Goal: Task Accomplishment & Management: Manage account settings

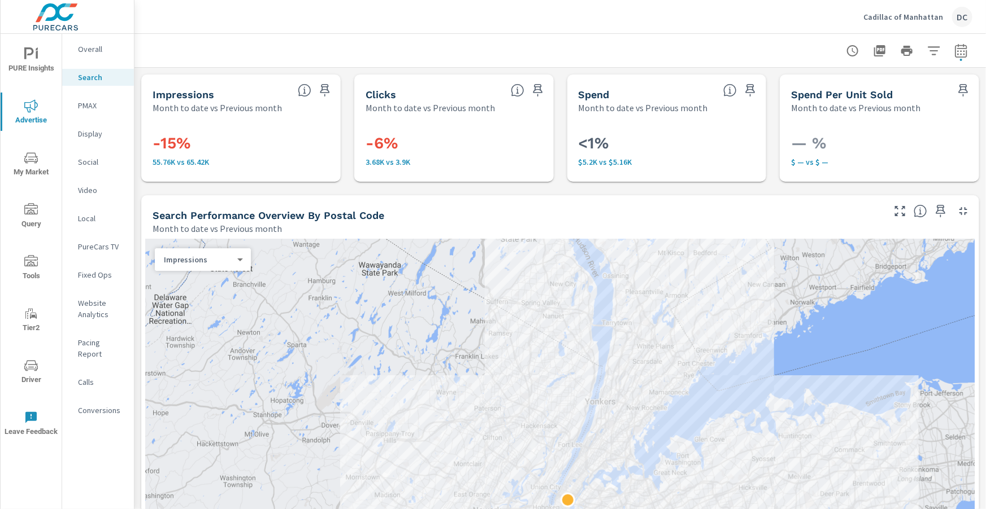
scroll to position [265, 70]
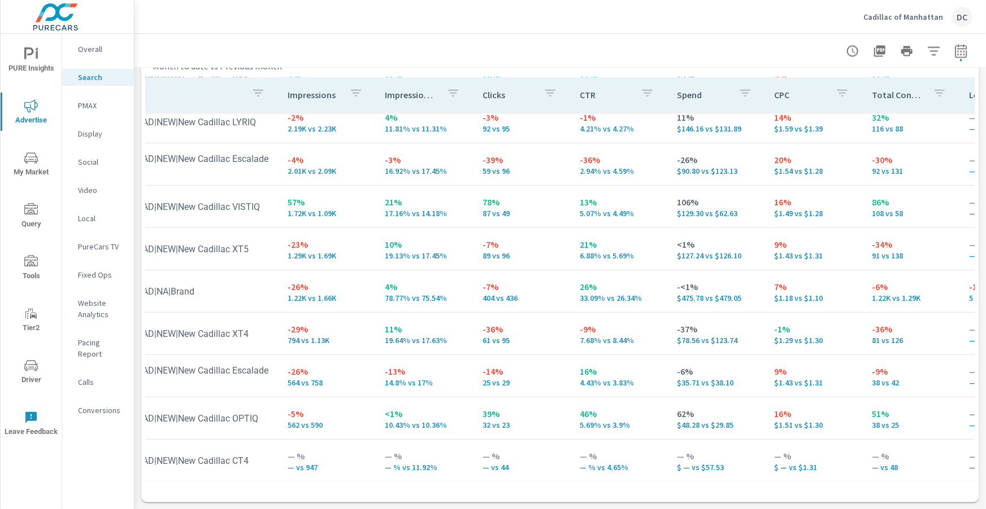
click at [895, 20] on p "Cadillac of Manhattan" at bounding box center [903, 17] width 80 height 10
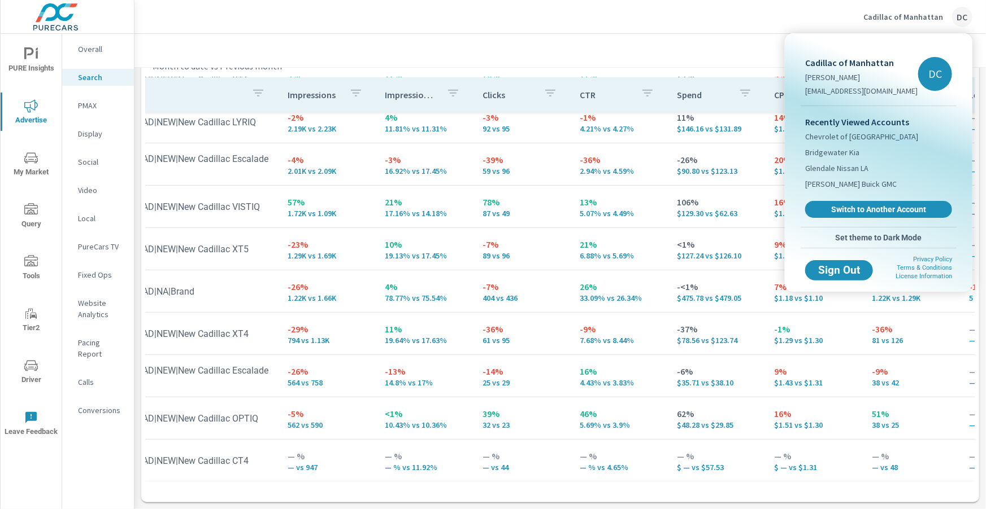
click at [883, 206] on span "Switch to Another Account" at bounding box center [878, 209] width 134 height 10
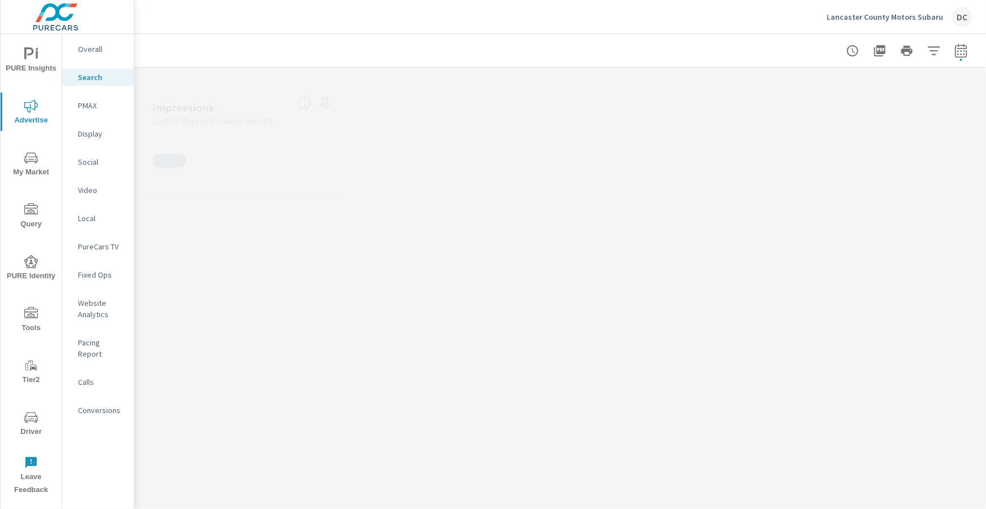
click at [88, 107] on p "PMAX" at bounding box center [101, 105] width 47 height 11
click at [92, 162] on p "Social" at bounding box center [101, 161] width 47 height 11
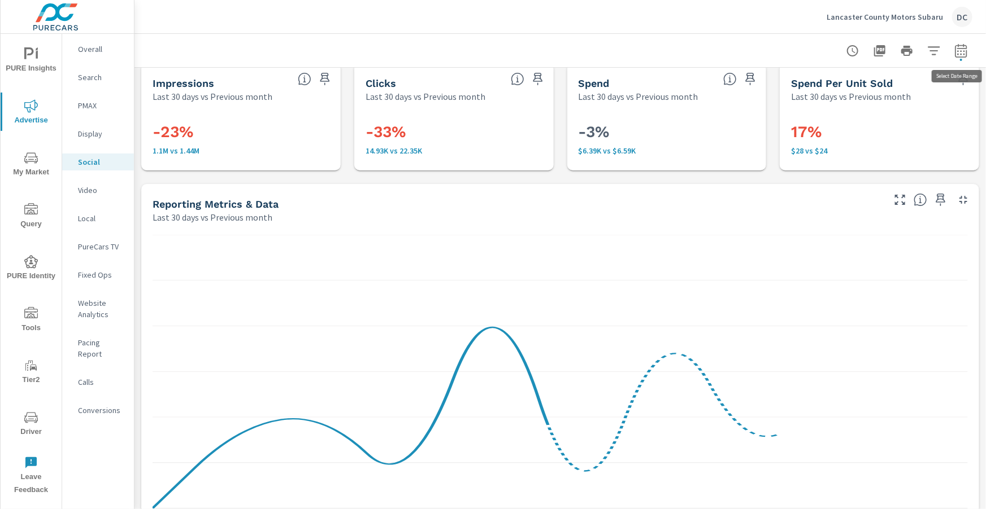
scroll to position [12, 0]
click at [958, 55] on button "button" at bounding box center [960, 51] width 23 height 23
select select "Last 30 days"
select select "Previous month"
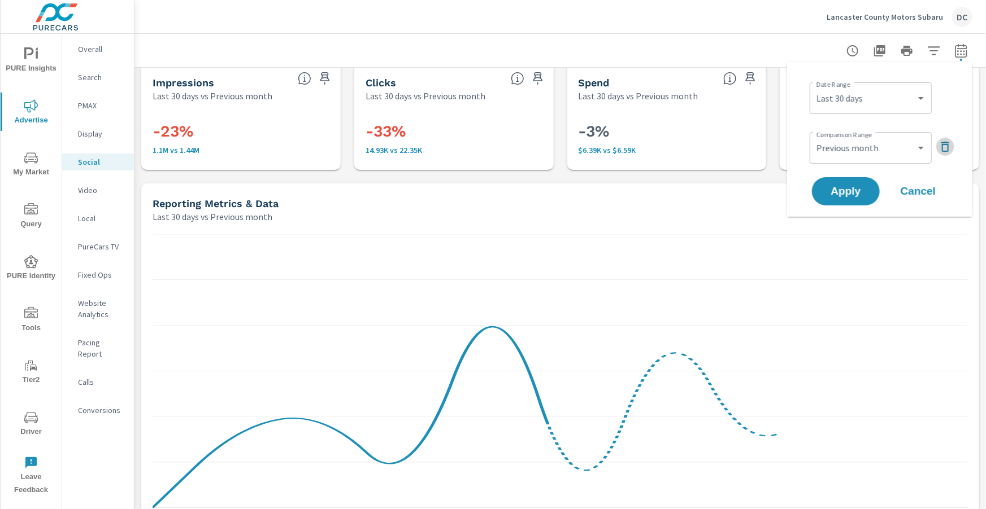
click at [940, 149] on icon "button" at bounding box center [945, 147] width 14 height 14
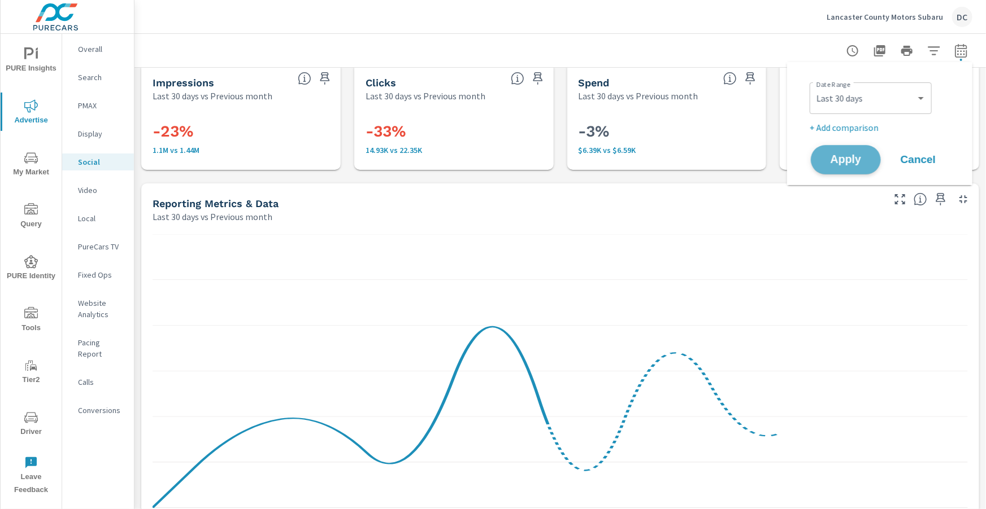
click at [861, 158] on span "Apply" at bounding box center [845, 160] width 46 height 11
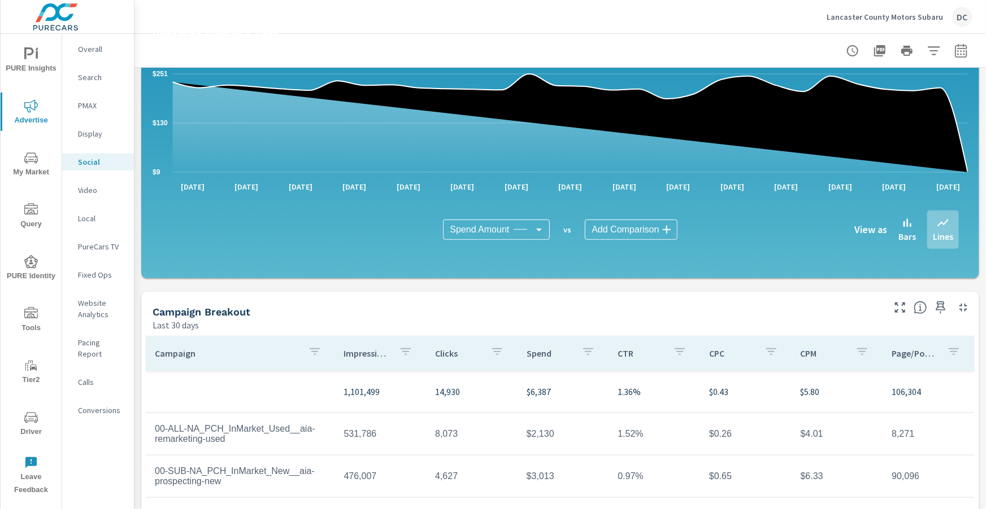
scroll to position [299, 0]
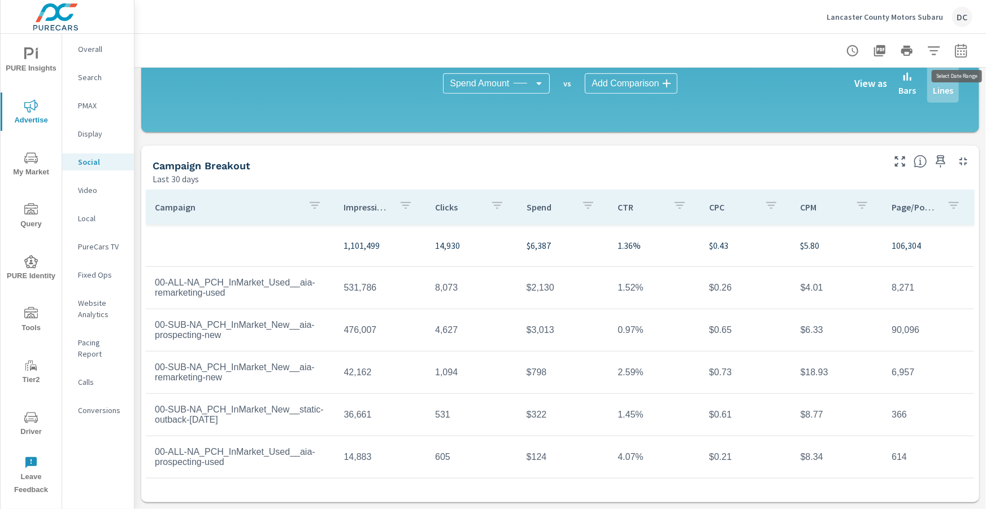
click at [965, 48] on icon "button" at bounding box center [960, 50] width 12 height 14
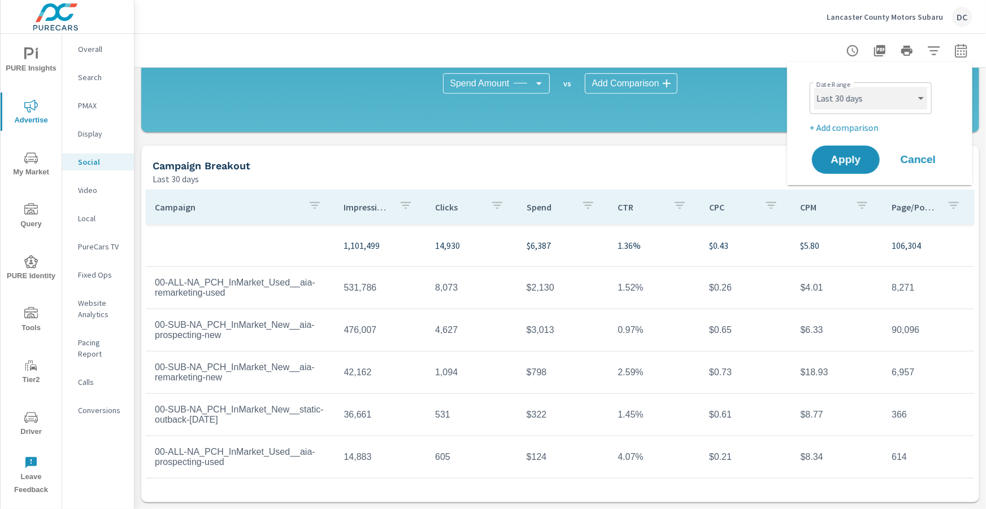
click at [896, 101] on select "Custom Yesterday Last week Last 7 days Last 14 days Last 30 days Last 45 days L…" at bounding box center [870, 98] width 113 height 23
click at [814, 87] on select "Custom Yesterday Last week Last 7 days Last 14 days Last 30 days Last 45 days L…" at bounding box center [870, 98] width 113 height 23
select select "Last month"
click at [857, 164] on span "Apply" at bounding box center [845, 160] width 46 height 11
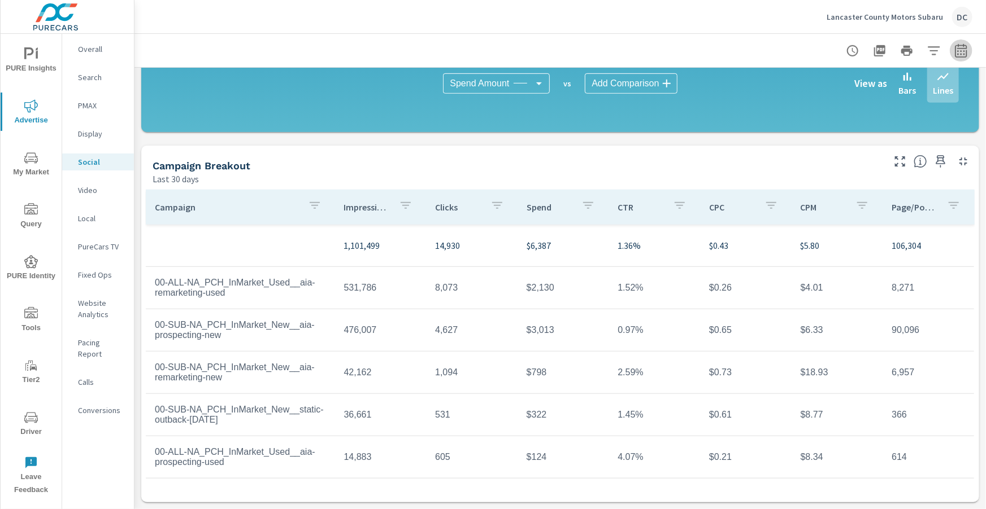
click at [961, 54] on icon "button" at bounding box center [961, 51] width 14 height 14
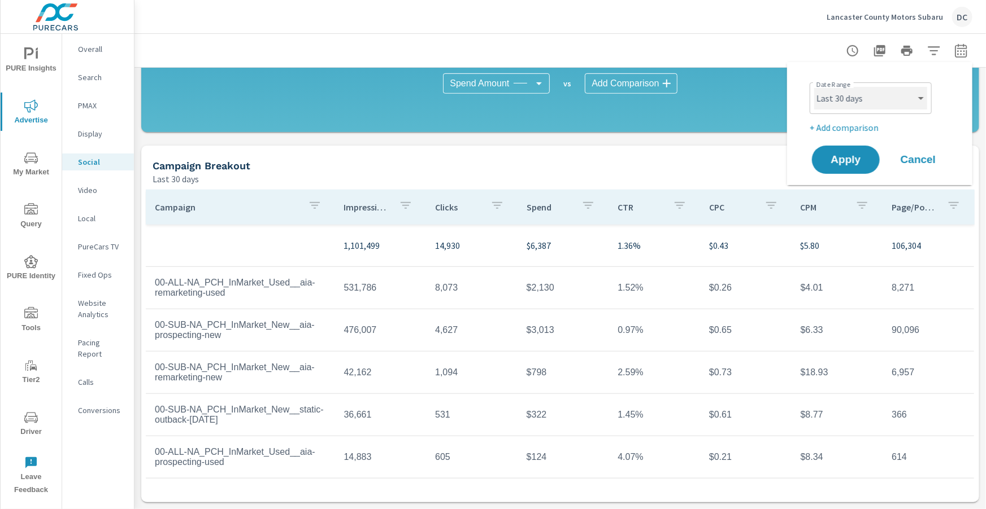
click at [895, 88] on select "Custom Yesterday Last week Last 7 days Last 14 days Last 30 days Last 45 days L…" at bounding box center [870, 98] width 113 height 23
click at [814, 87] on select "Custom Yesterday Last week Last 7 days Last 14 days Last 30 days Last 45 days L…" at bounding box center [870, 98] width 113 height 23
select select "Last month"
click at [866, 162] on span "Apply" at bounding box center [845, 160] width 46 height 11
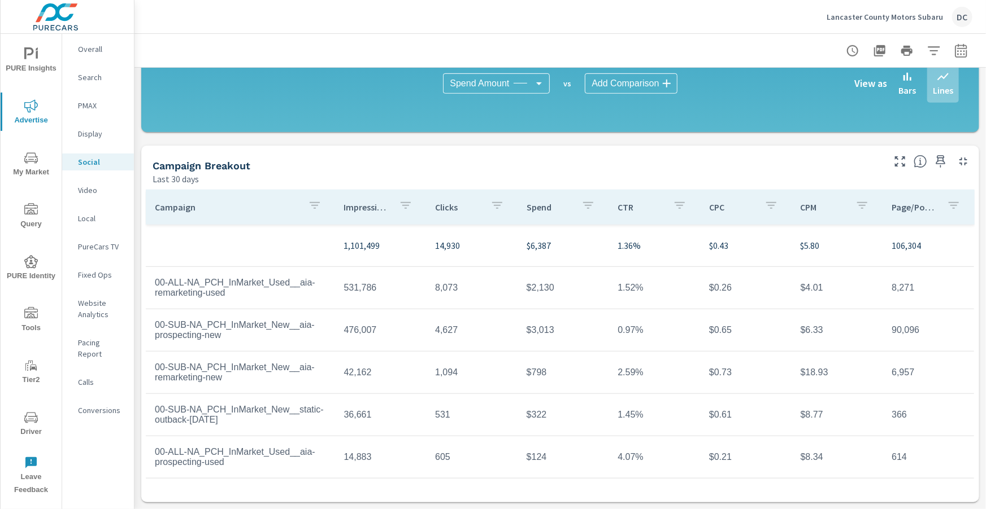
click at [921, 16] on p "Lancaster County Motors Subaru" at bounding box center [884, 17] width 116 height 10
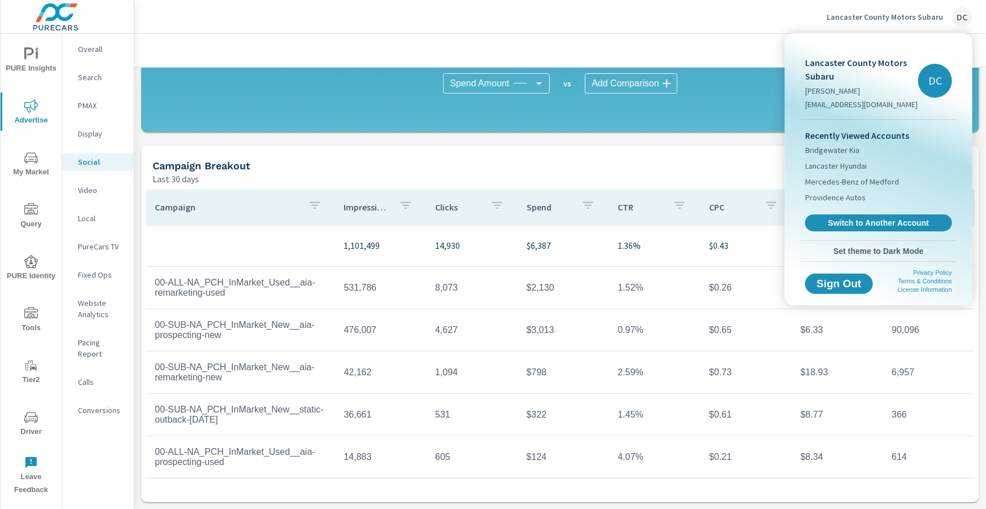
click at [905, 223] on span "Switch to Another Account" at bounding box center [878, 223] width 134 height 10
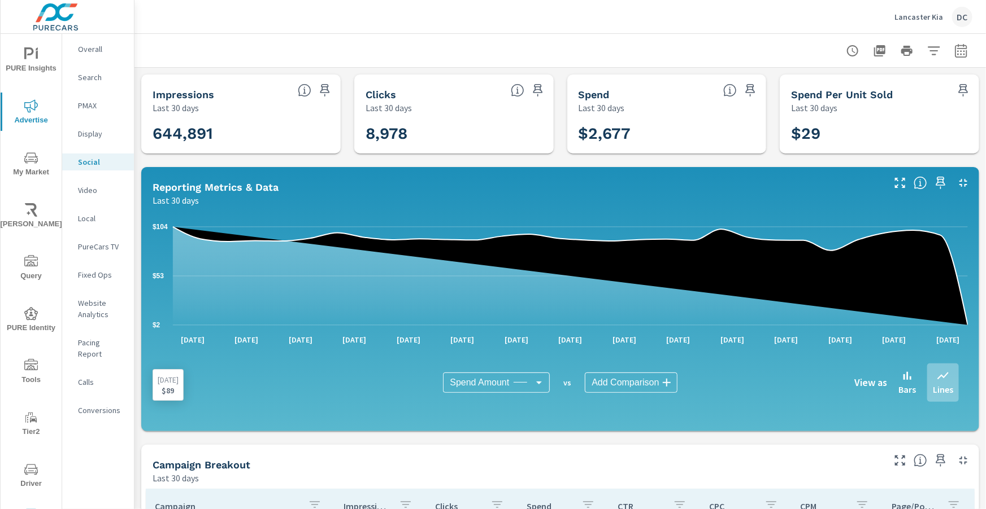
scroll to position [299, 0]
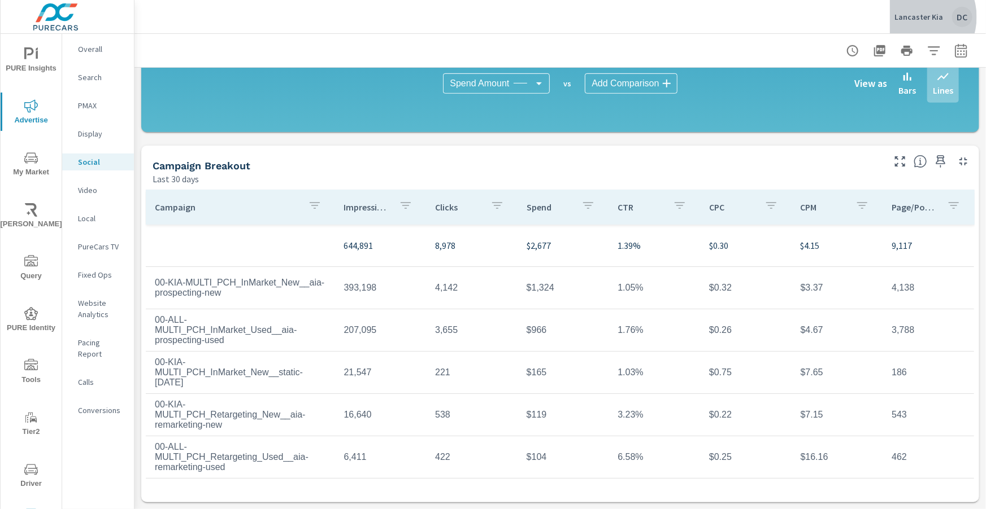
click at [916, 18] on p "Lancaster Kia" at bounding box center [918, 17] width 49 height 10
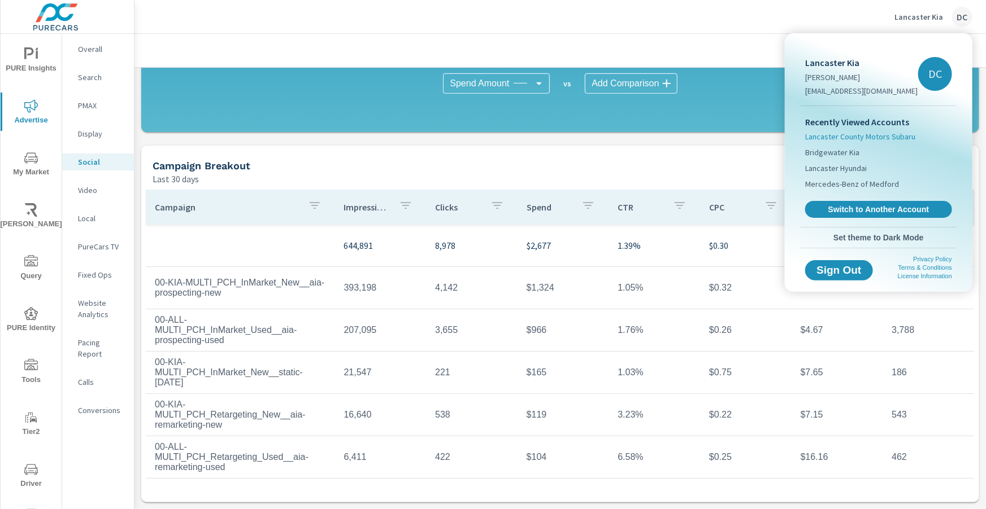
click at [881, 137] on span "Lancaster County Motors Subaru" at bounding box center [860, 136] width 110 height 11
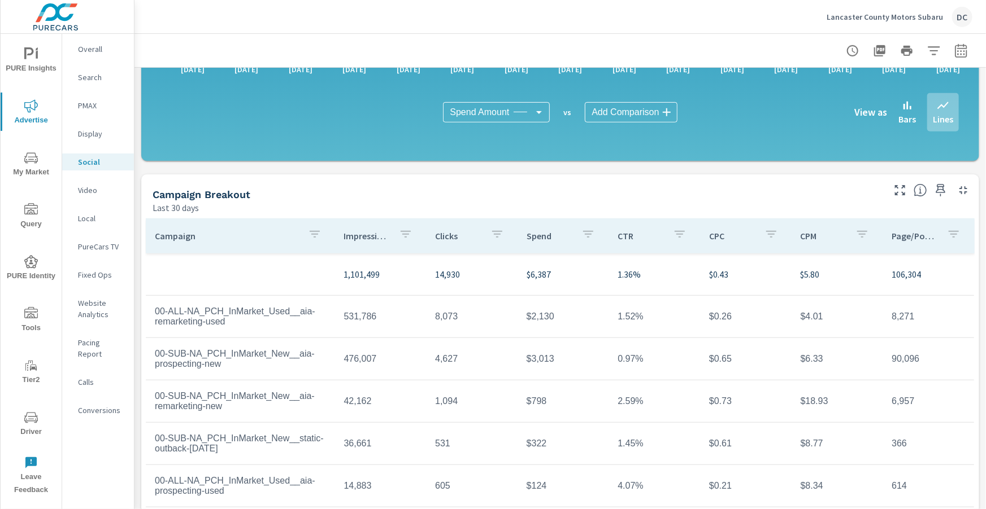
scroll to position [299, 0]
